Goal: Navigation & Orientation: Find specific page/section

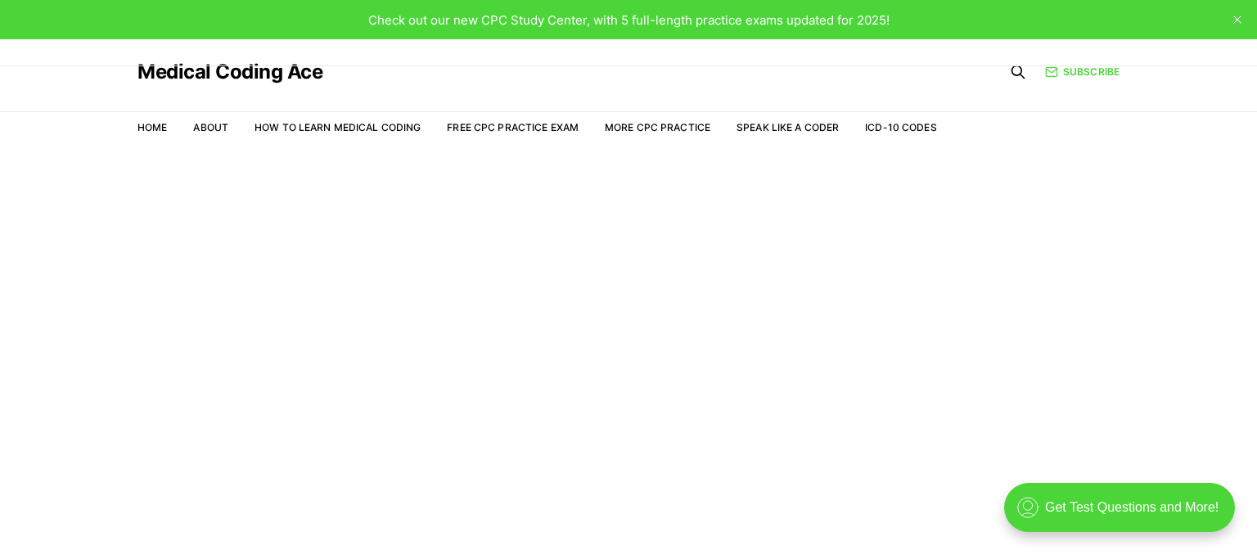
click at [794, 178] on main "Welcome to the Study Center - Student Plan" at bounding box center [628, 372] width 1257 height 443
click at [162, 124] on link "Home" at bounding box center [151, 127] width 29 height 12
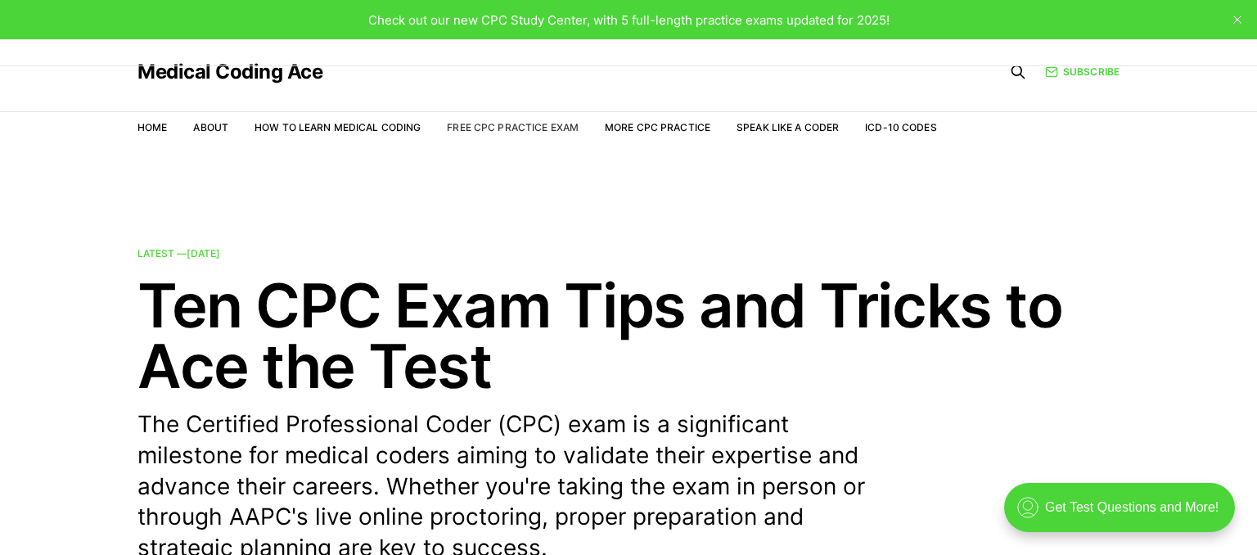
click at [514, 129] on link "Free CPC Practice Exam" at bounding box center [513, 127] width 132 height 12
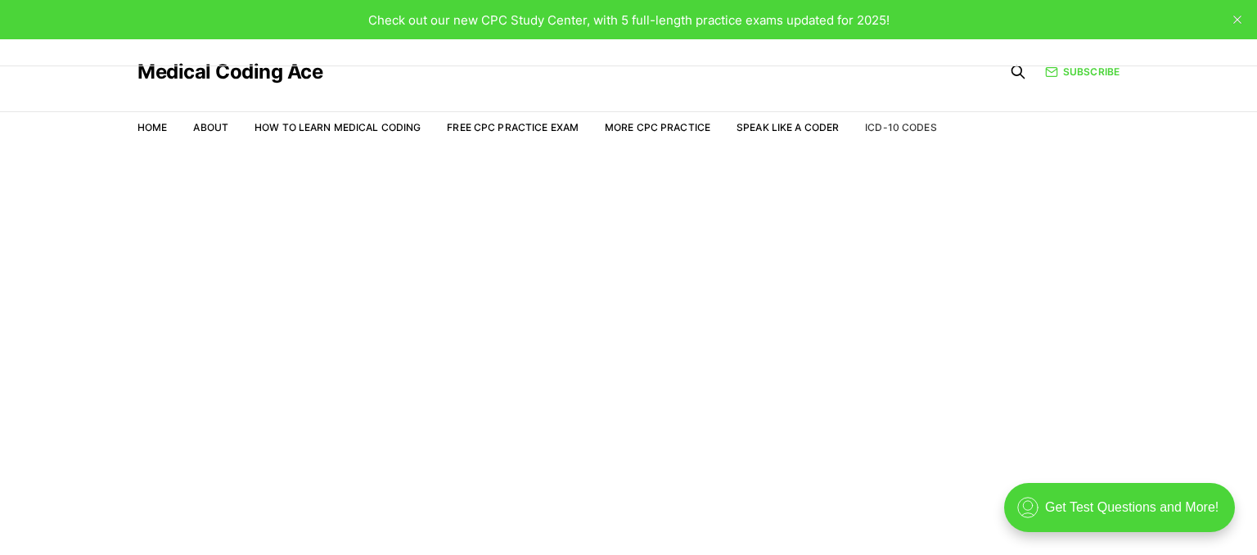
click at [917, 131] on link "ICD-10 Codes" at bounding box center [900, 127] width 71 height 12
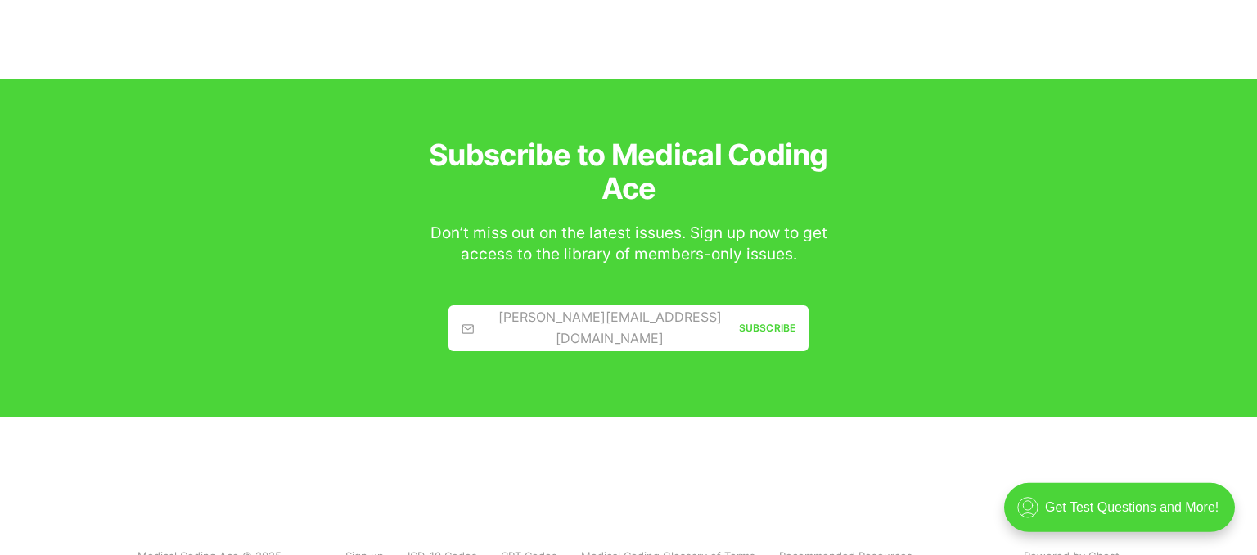
scroll to position [1267, 0]
